Goal: Find specific page/section: Find specific page/section

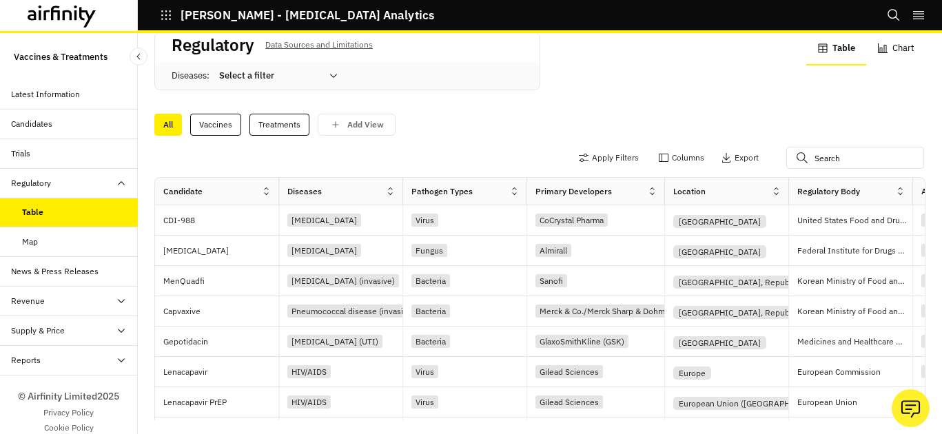
click at [46, 332] on div "Supply & Price" at bounding box center [38, 330] width 54 height 12
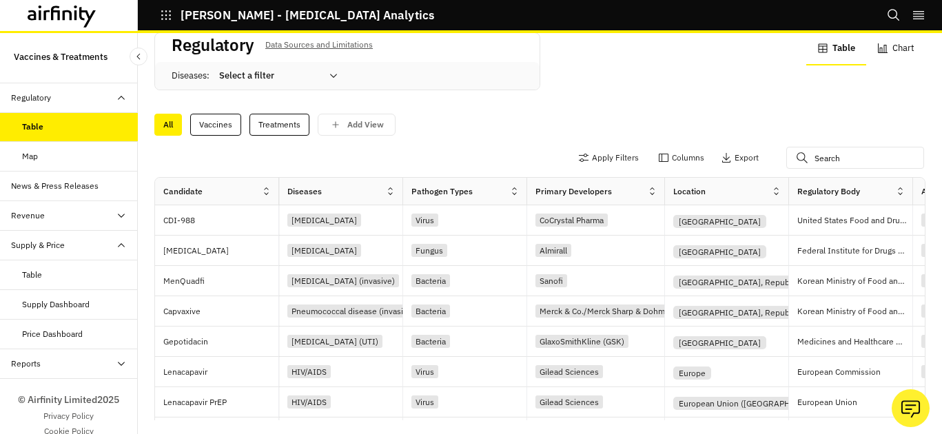
scroll to position [103, 0]
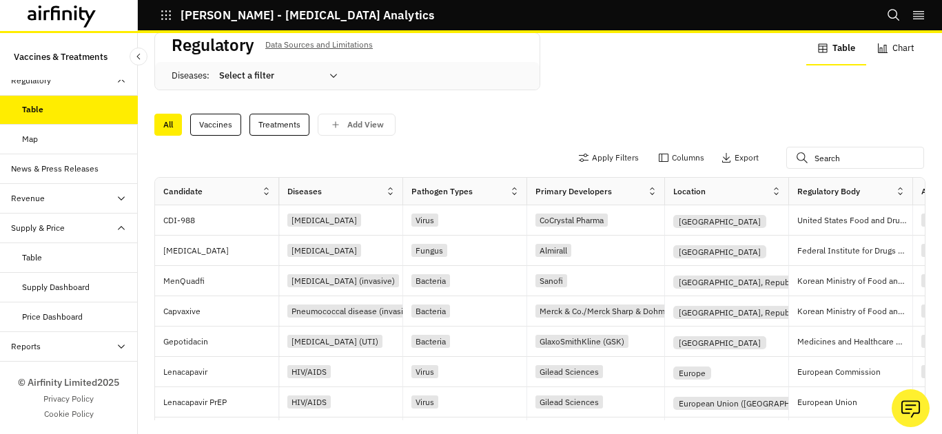
click at [70, 286] on div "Supply Dashboard" at bounding box center [56, 287] width 68 height 12
